Goal: Go to known website: Access a specific website the user already knows

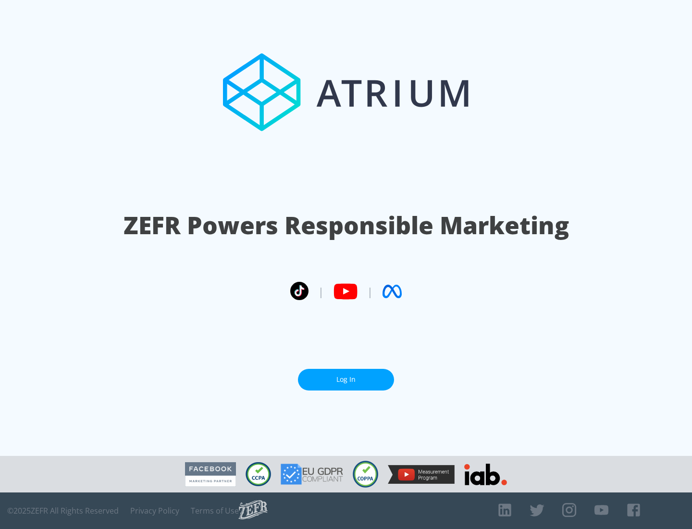
click at [346, 375] on link "Log In" at bounding box center [346, 380] width 96 height 22
